Goal: Task Accomplishment & Management: Manage account settings

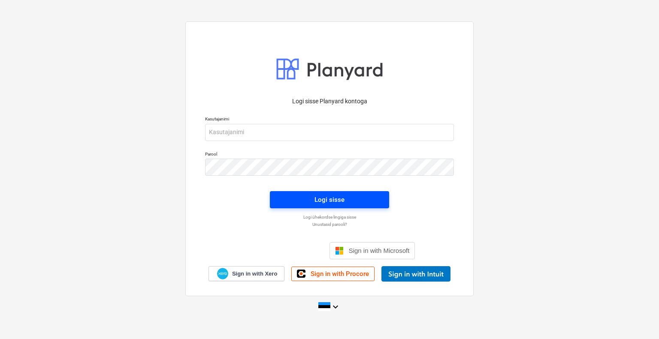
click at [347, 203] on span "Logi sisse" at bounding box center [329, 199] width 99 height 11
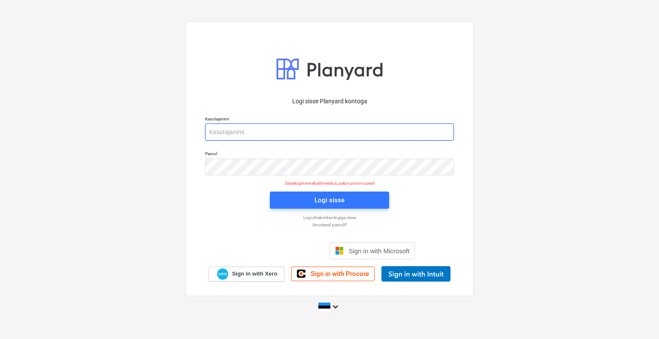
click at [316, 136] on input "email" at bounding box center [329, 132] width 249 height 17
type input "[EMAIL_ADDRESS][DOMAIN_NAME]"
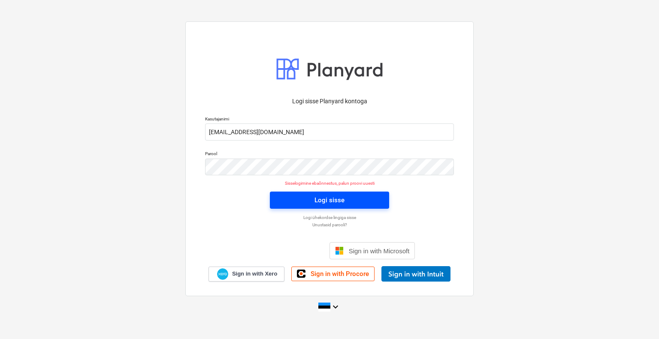
click at [354, 204] on span "Logi sisse" at bounding box center [329, 200] width 99 height 11
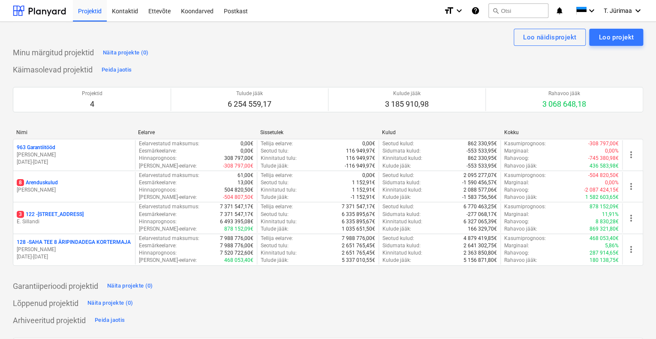
drag, startPoint x: 259, startPoint y: 135, endPoint x: 459, endPoint y: 131, distance: 199.9
click at [449, 133] on div "Nimi Eelarve Sissetulek Kulud Kokku" at bounding box center [328, 133] width 630 height 6
click at [465, 128] on div "Nimi Eelarve Sissetulek Kulud Kokku 963 Garantiitööd [PERSON_NAME] [DATE] - [DA…" at bounding box center [328, 200] width 630 height 154
click at [471, 123] on div "Nimi Eelarve Sissetulek Kulud Kokku 963 Garantiitööd [PERSON_NAME] [DATE] - [DA…" at bounding box center [328, 200] width 630 height 154
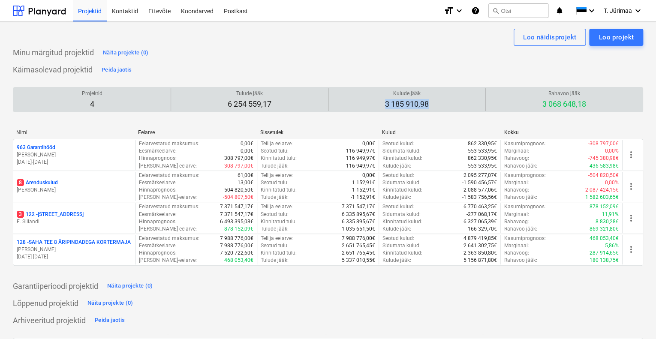
drag, startPoint x: 384, startPoint y: 102, endPoint x: 436, endPoint y: 103, distance: 51.5
click at [436, 103] on div "Kulude jääk 3 185 910,98" at bounding box center [407, 99] width 150 height 23
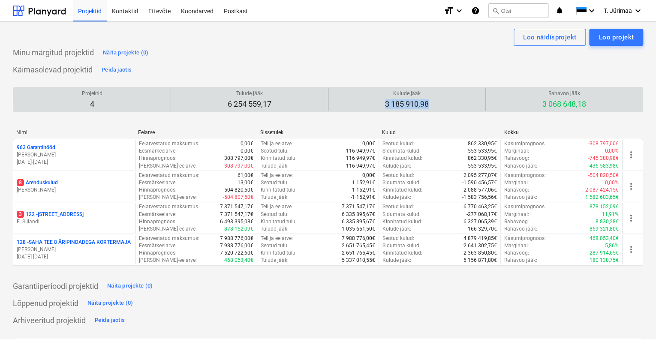
drag, startPoint x: 383, startPoint y: 106, endPoint x: 440, endPoint y: 104, distance: 57.5
click at [440, 104] on div "Kulude jääk 3 185 910,98" at bounding box center [407, 99] width 150 height 23
click at [415, 105] on p "3 185 910,98" at bounding box center [407, 104] width 44 height 10
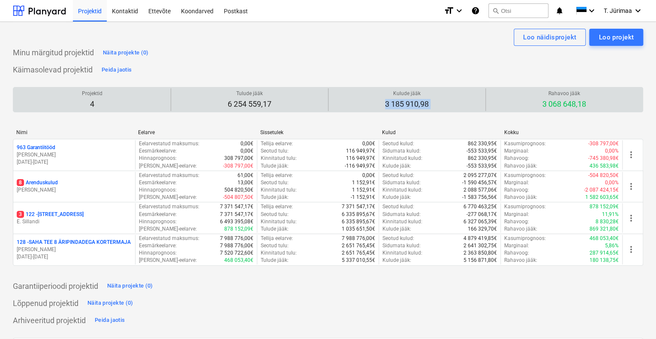
click at [415, 105] on p "3 185 910,98" at bounding box center [407, 104] width 44 height 10
click at [422, 104] on p "3 185 910,98" at bounding box center [407, 104] width 44 height 10
click at [261, 104] on p "6 254 559,17" at bounding box center [250, 104] width 44 height 10
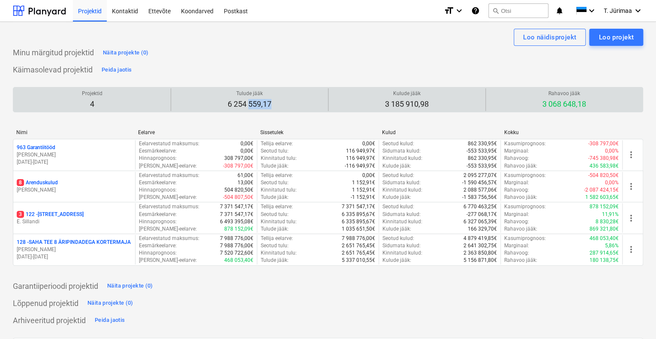
click at [261, 104] on p "6 254 559,17" at bounding box center [250, 104] width 44 height 10
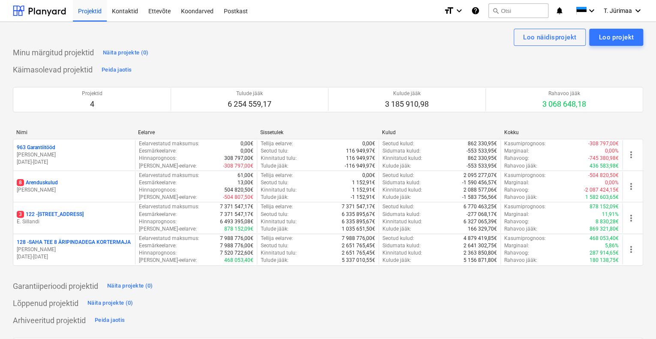
click at [308, 66] on div "Käimasolevad projektid Peida jaotis Projektid 4 Tulude jääk 6 254 559,17 Kulude…" at bounding box center [328, 169] width 630 height 213
click at [219, 79] on div "Projektid 4 Tulude jääk 6 254 559,17 Kulude jääk 3 185 910,98 Rahavoo jääk 3 06…" at bounding box center [328, 100] width 630 height 46
click at [333, 70] on div "Käimasolevad projektid Peida jaotis Projektid 4 Tulude jääk 6 254 559,17 Kulude…" at bounding box center [328, 169] width 630 height 213
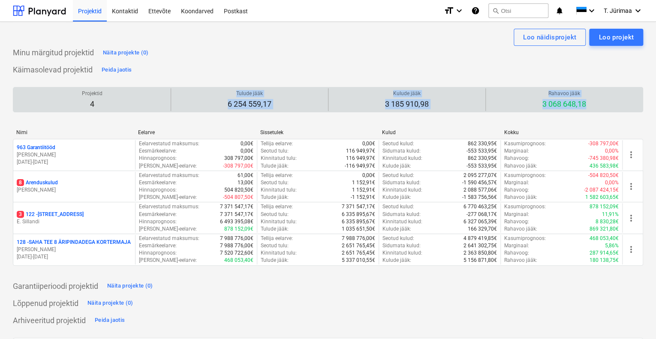
drag, startPoint x: 223, startPoint y: 94, endPoint x: 608, endPoint y: 108, distance: 384.9
click at [608, 108] on div "Projektid 4 Tulude jääk 6 254 559,17 Kulude jääk 3 185 910,98 Rahavoo jääk 3 06…" at bounding box center [328, 99] width 630 height 23
click at [608, 108] on div "Rahavoo jääk 3 068 648,18" at bounding box center [564, 99] width 150 height 23
drag, startPoint x: 80, startPoint y: 95, endPoint x: 585, endPoint y: 109, distance: 505.4
click at [585, 109] on div "Projektid 4 Tulude jääk 6 254 559,17 Kulude jääk 3 185 910,98 Rahavoo jääk 3 06…" at bounding box center [328, 99] width 630 height 23
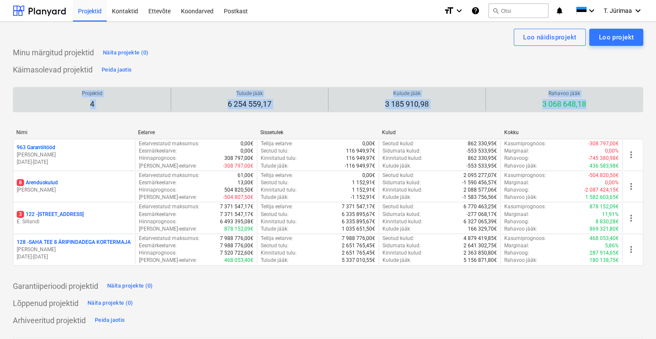
click at [585, 109] on div "Rahavoo jääk 3 068 648,18" at bounding box center [564, 99] width 150 height 23
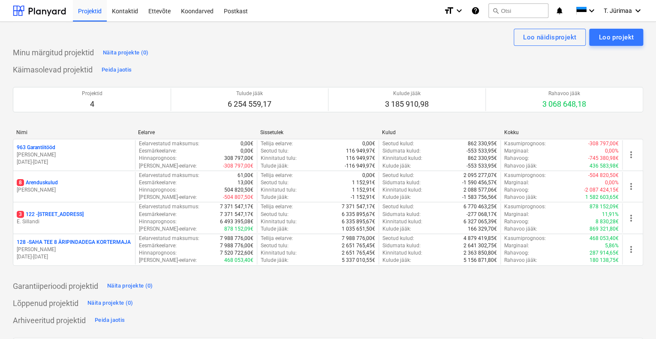
click at [380, 65] on div "Käimasolevad projektid Peida jaotis Projektid 4 Tulude jääk 6 254 559,17 Kulude…" at bounding box center [328, 169] width 630 height 213
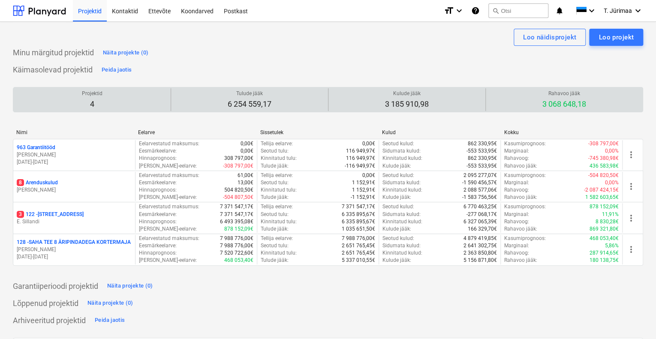
drag, startPoint x: 75, startPoint y: 98, endPoint x: 559, endPoint y: 101, distance: 483.7
click at [559, 101] on div "Projektid 4 Tulude jääk 6 254 559,17 Kulude jääk 3 185 910,98 Rahavoo jääk 3 06…" at bounding box center [328, 99] width 630 height 23
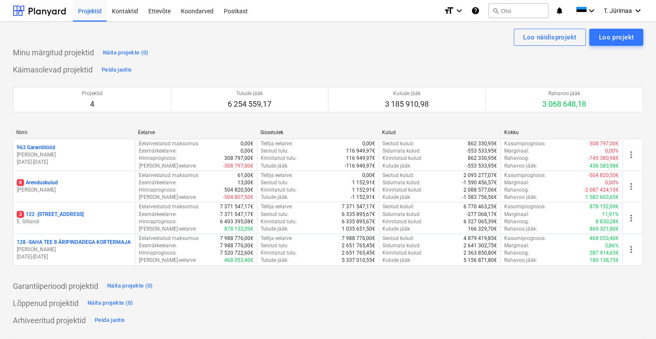
click at [465, 64] on div "Käimasolevad projektid Peida jaotis Projektid 4 Tulude jääk 6 254 559,17 Kulude…" at bounding box center [328, 169] width 630 height 213
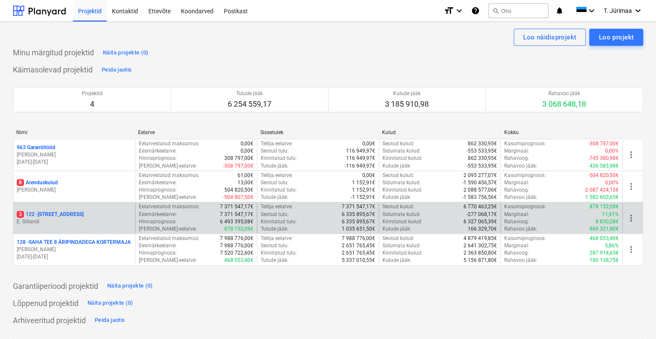
click at [87, 211] on div "3 122 - [STREET_ADDRESS]" at bounding box center [74, 214] width 115 height 7
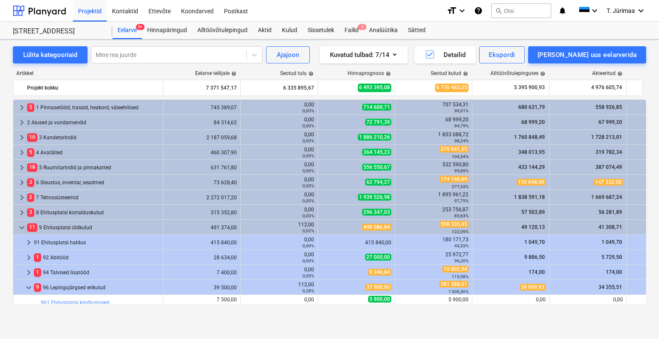
scroll to position [180, 0]
click at [397, 11] on div "Projektid Kontaktid Ettevõte Koondarved Postkast" at bounding box center [256, 10] width 367 height 21
